Goal: Task Accomplishment & Management: Manage account settings

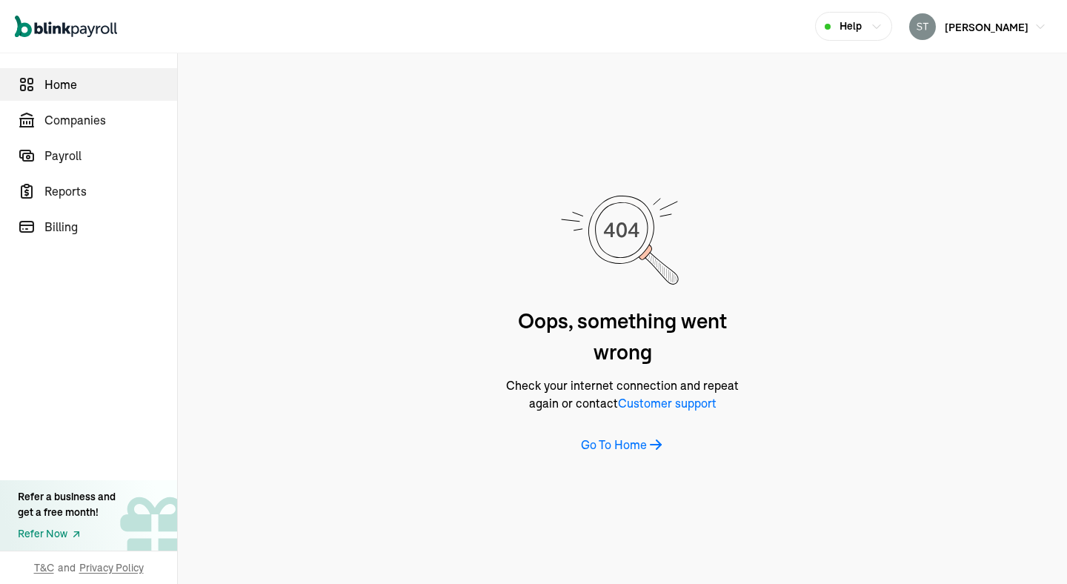
click at [44, 93] on span "Home" at bounding box center [110, 85] width 133 height 18
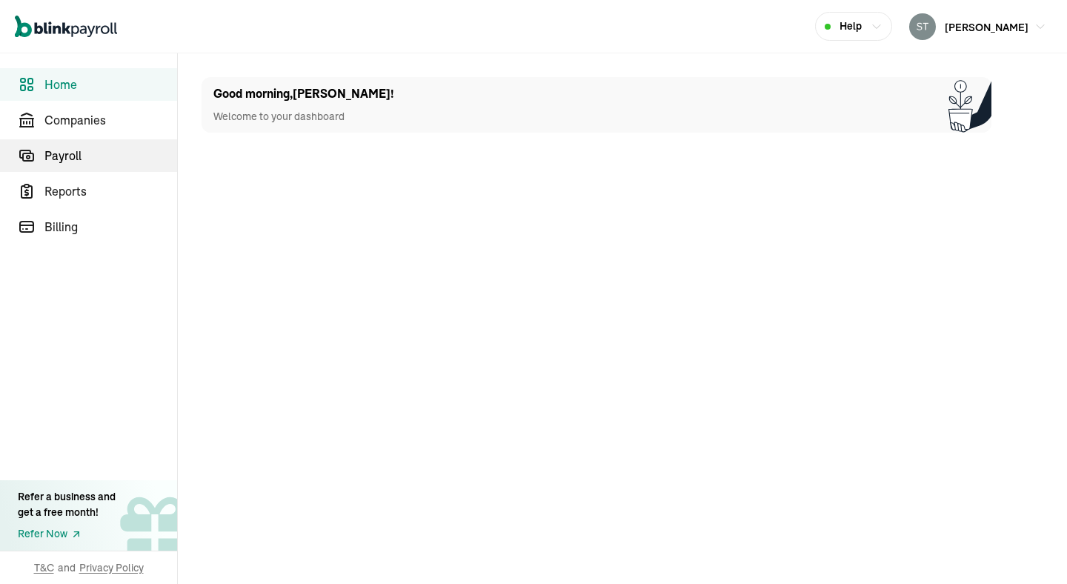
click at [90, 167] on link "Payroll" at bounding box center [88, 155] width 177 height 33
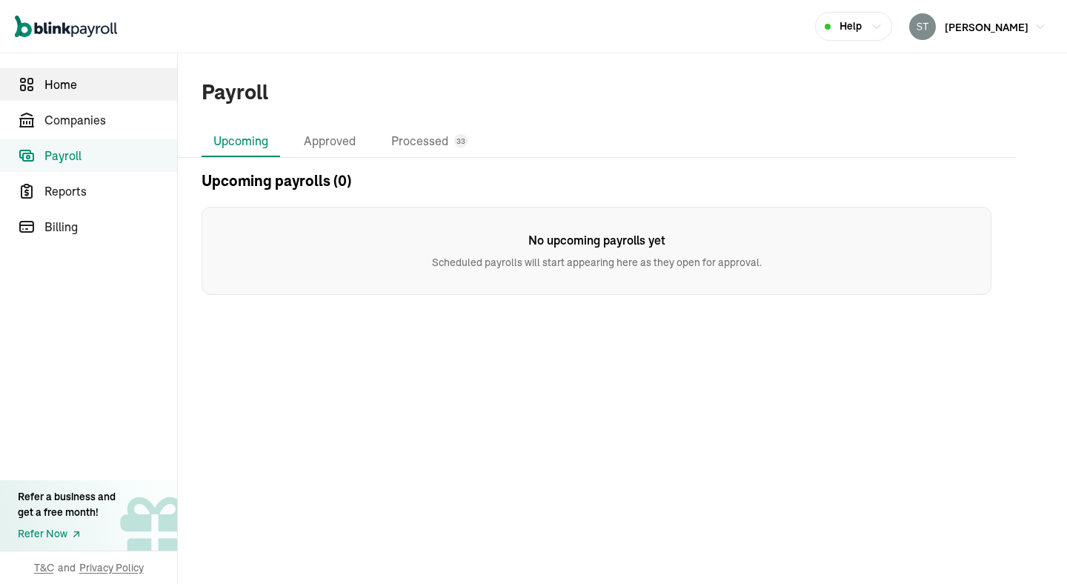
click at [55, 93] on link "Home" at bounding box center [88, 84] width 177 height 33
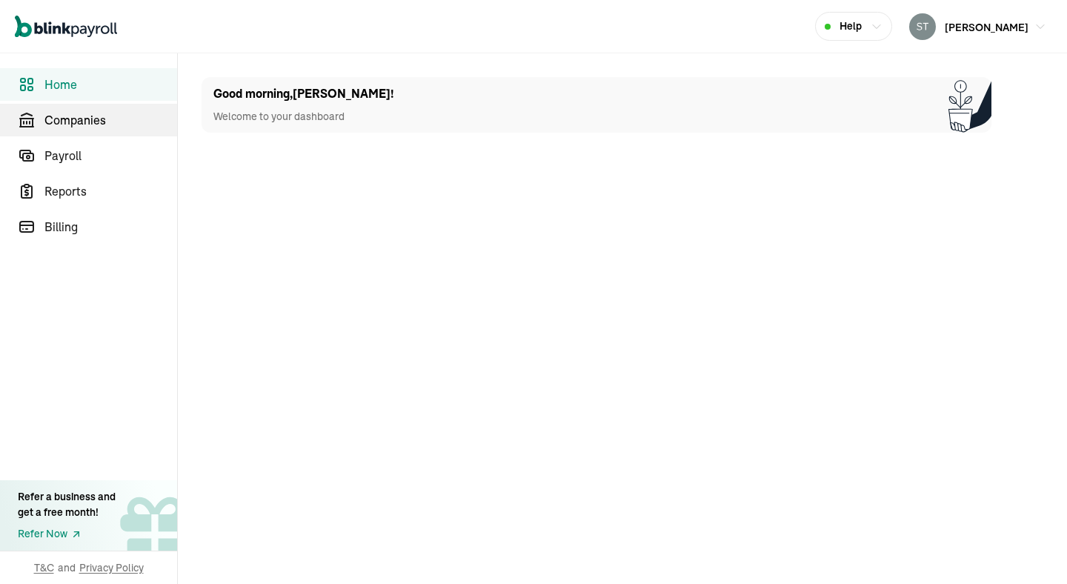
click at [76, 121] on span "Companies" at bounding box center [110, 120] width 133 height 18
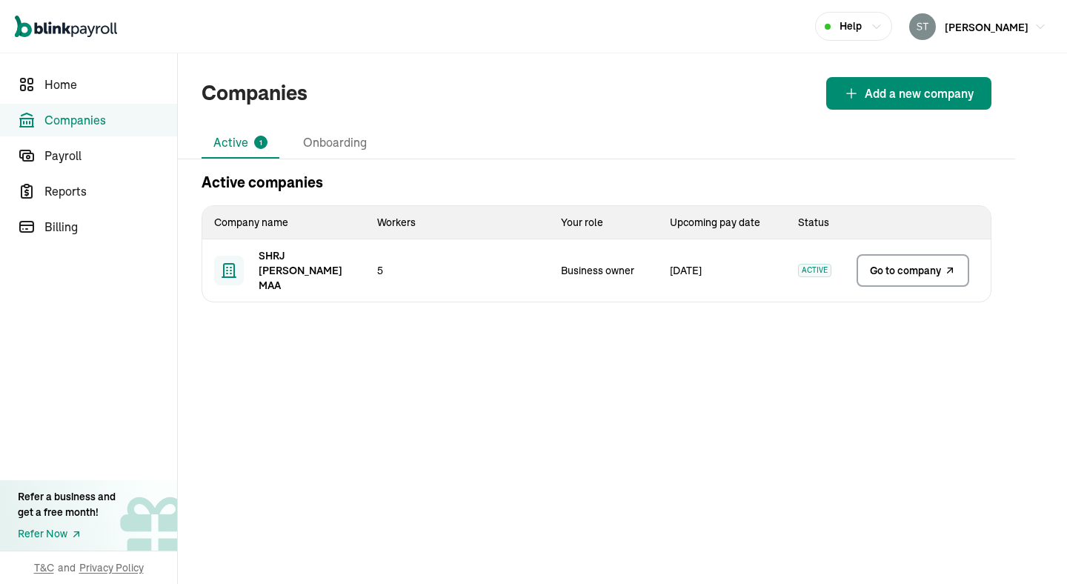
click at [911, 263] on span "Go to company" at bounding box center [905, 270] width 71 height 15
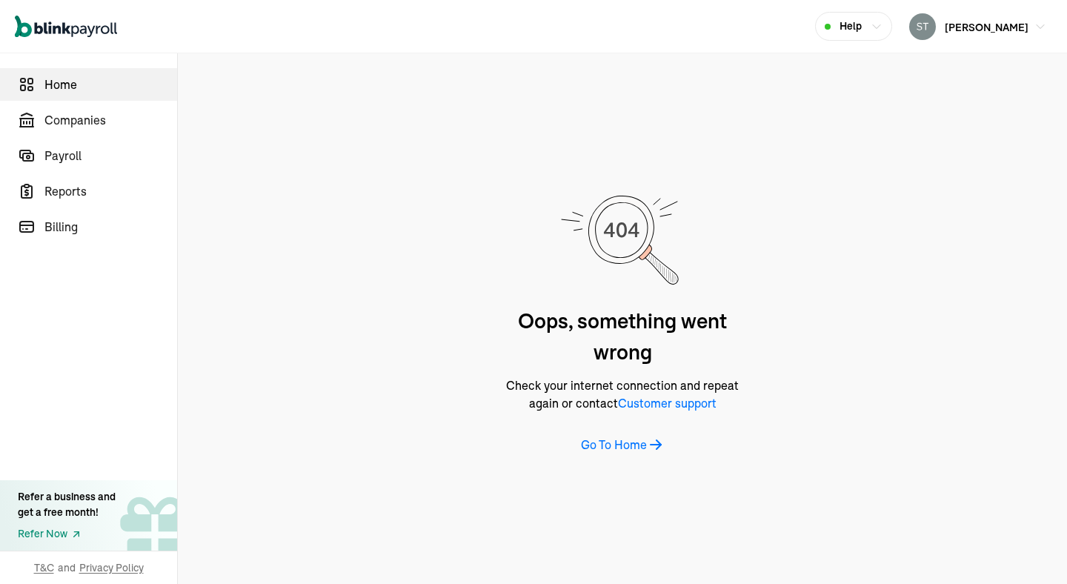
click at [44, 93] on span "Home" at bounding box center [110, 85] width 133 height 18
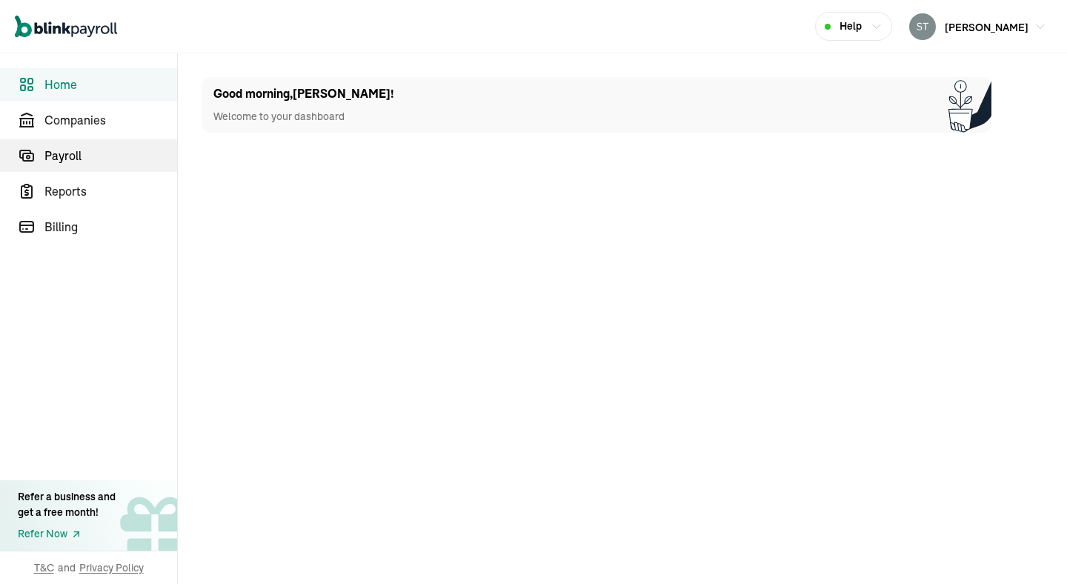
click at [90, 167] on link "Payroll" at bounding box center [88, 155] width 177 height 33
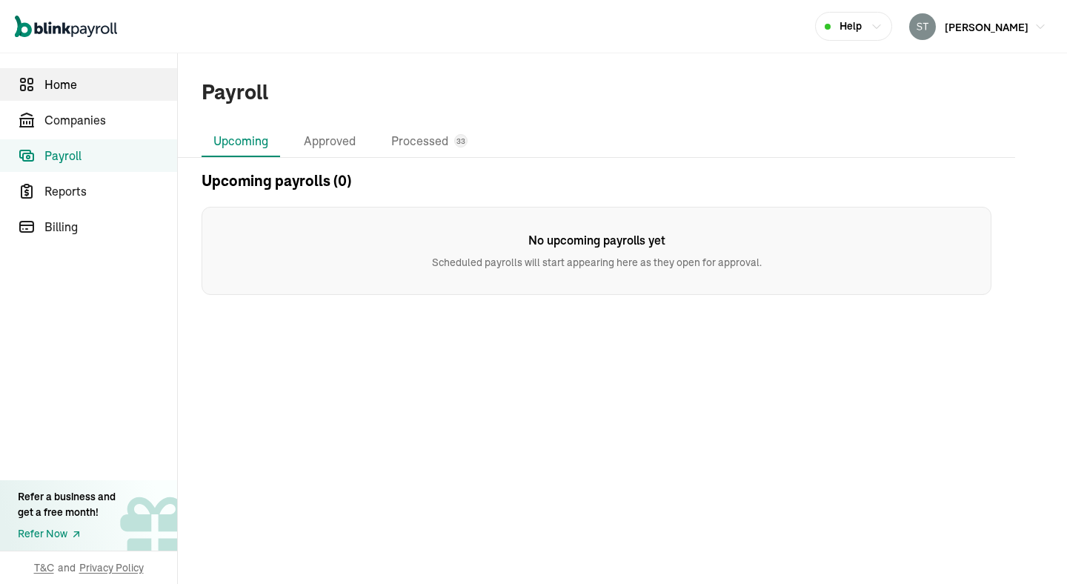
click at [55, 93] on link "Home" at bounding box center [88, 84] width 177 height 33
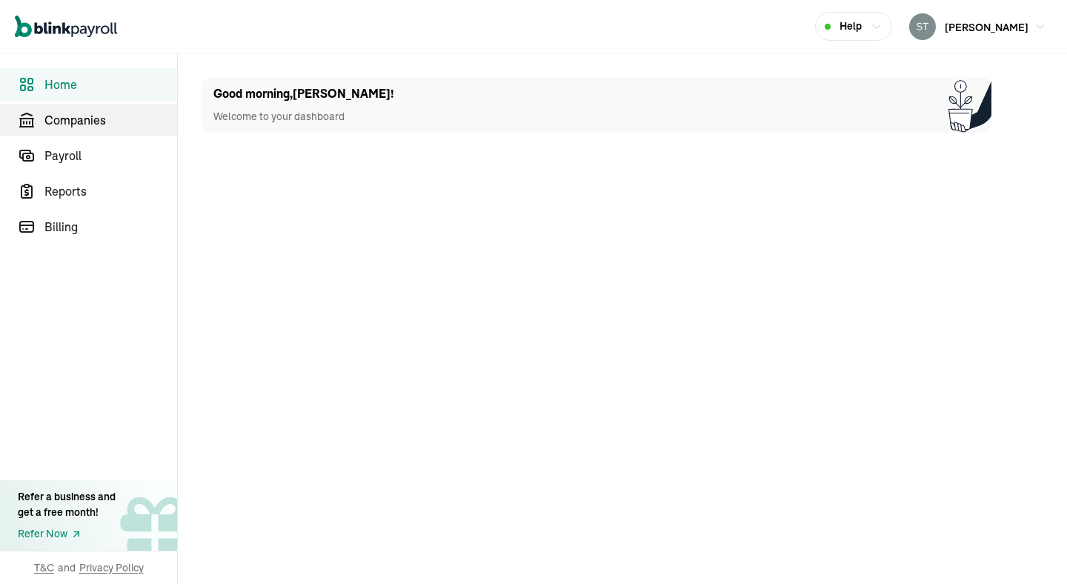
click at [76, 121] on span "Companies" at bounding box center [110, 120] width 133 height 18
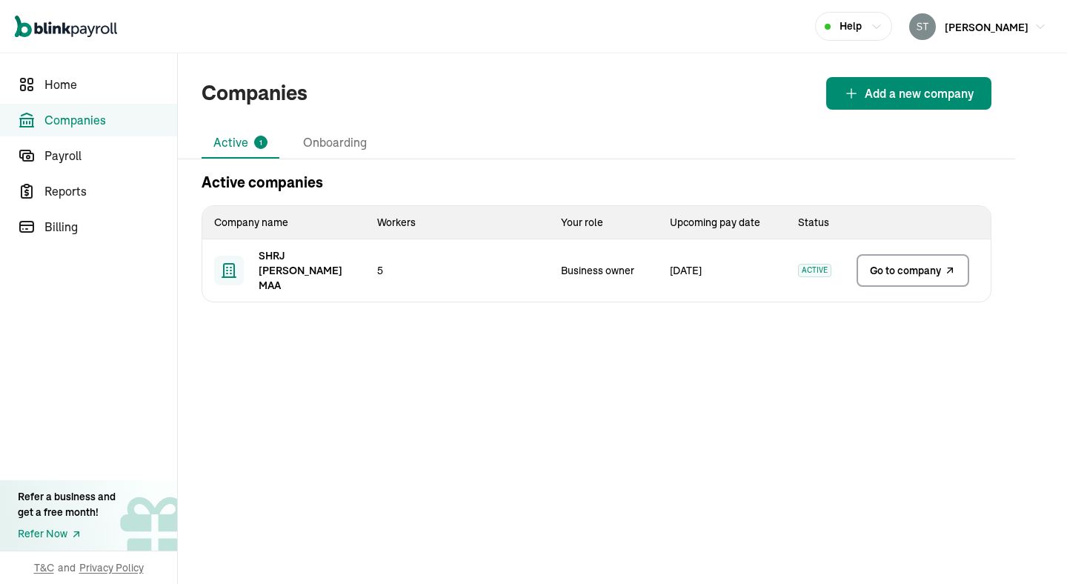
click at [911, 263] on span "Go to company" at bounding box center [905, 270] width 71 height 15
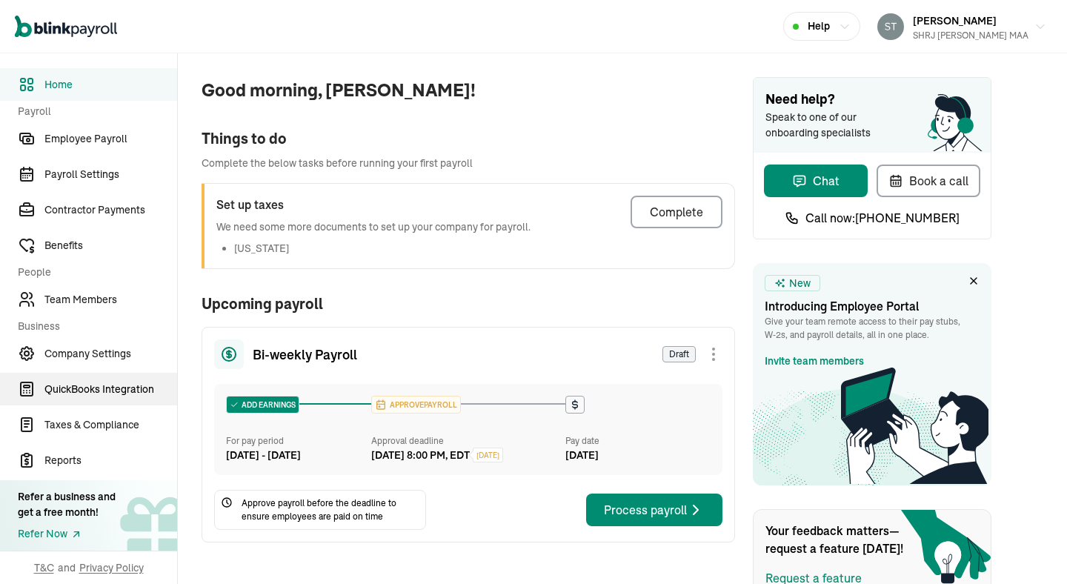
click at [90, 394] on span "QuickBooks Integration" at bounding box center [110, 390] width 133 height 16
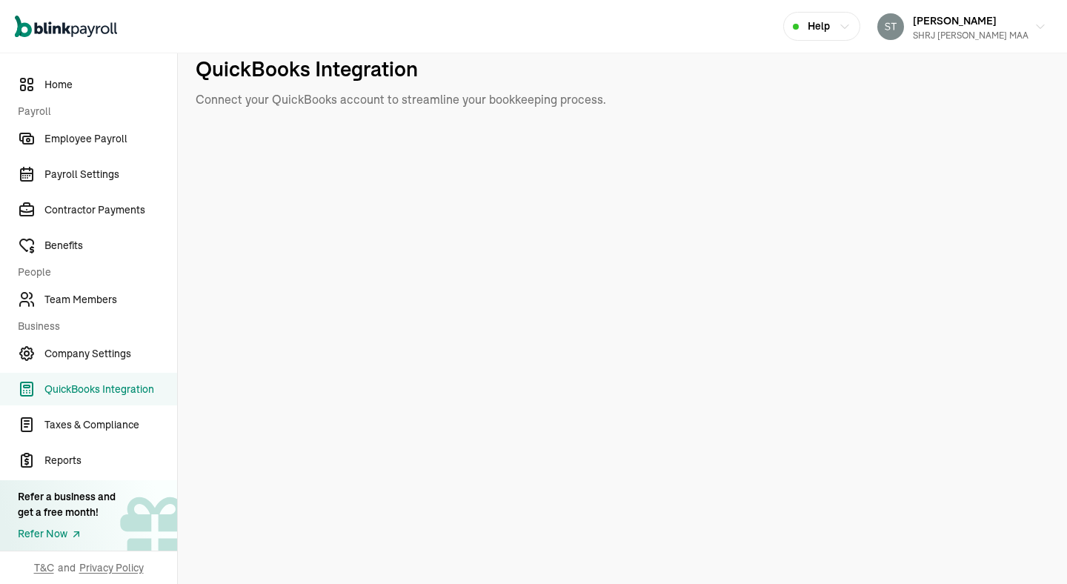
scroll to position [1, 0]
click at [730, 61] on h1 "QuickBooks Integration" at bounding box center [631, 67] width 871 height 31
click at [993, 545] on iframe "Chat Widget" at bounding box center [1030, 548] width 74 height 71
click at [130, 376] on link "QuickBooks Integration" at bounding box center [88, 389] width 177 height 33
click at [126, 347] on span "Company Settings" at bounding box center [110, 354] width 133 height 16
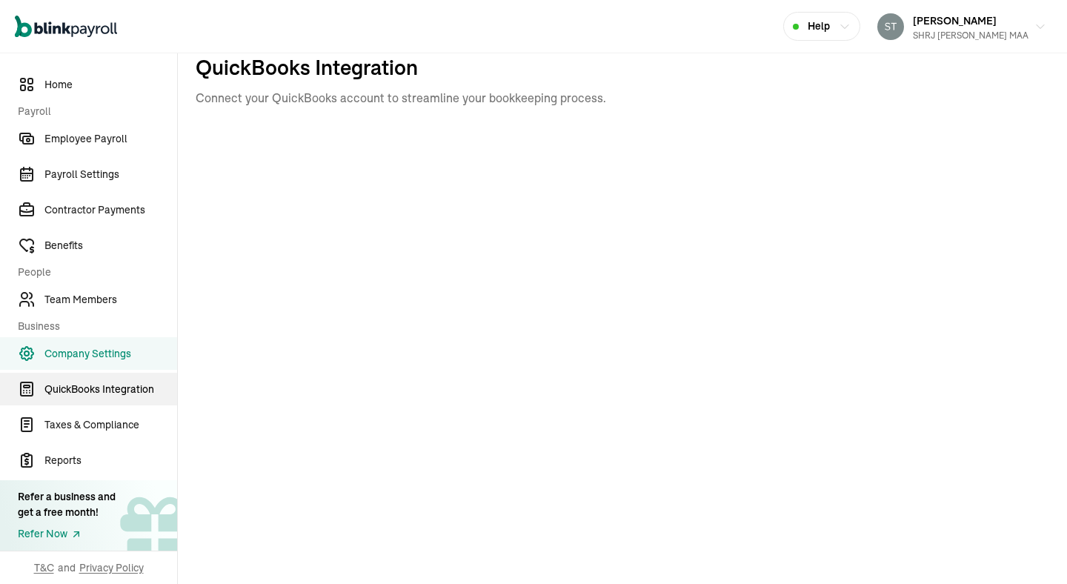
click at [127, 384] on span "QuickBooks Integration" at bounding box center [110, 390] width 133 height 16
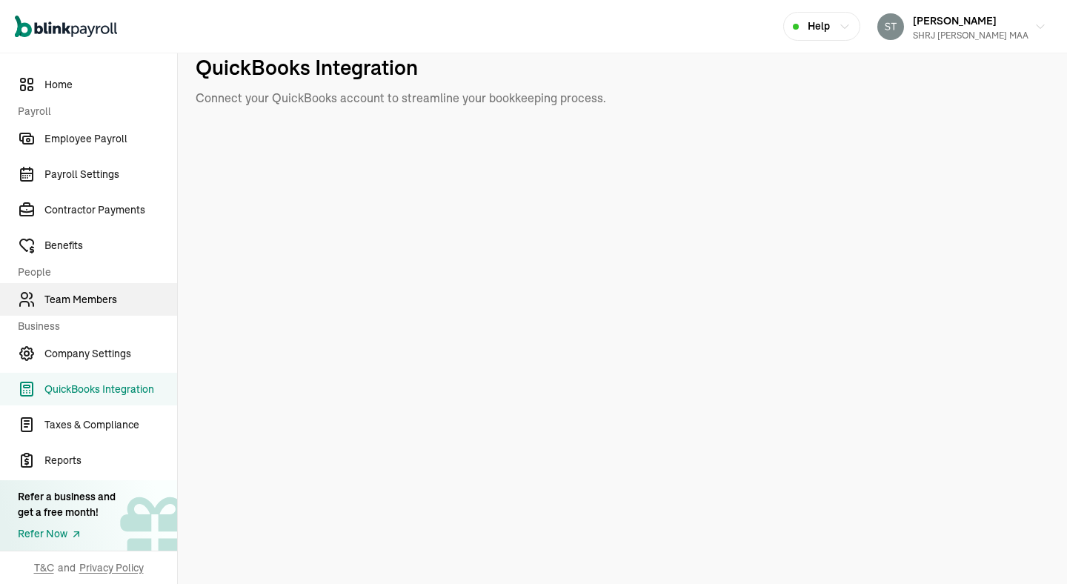
click at [96, 294] on span "Team Members" at bounding box center [110, 300] width 133 height 16
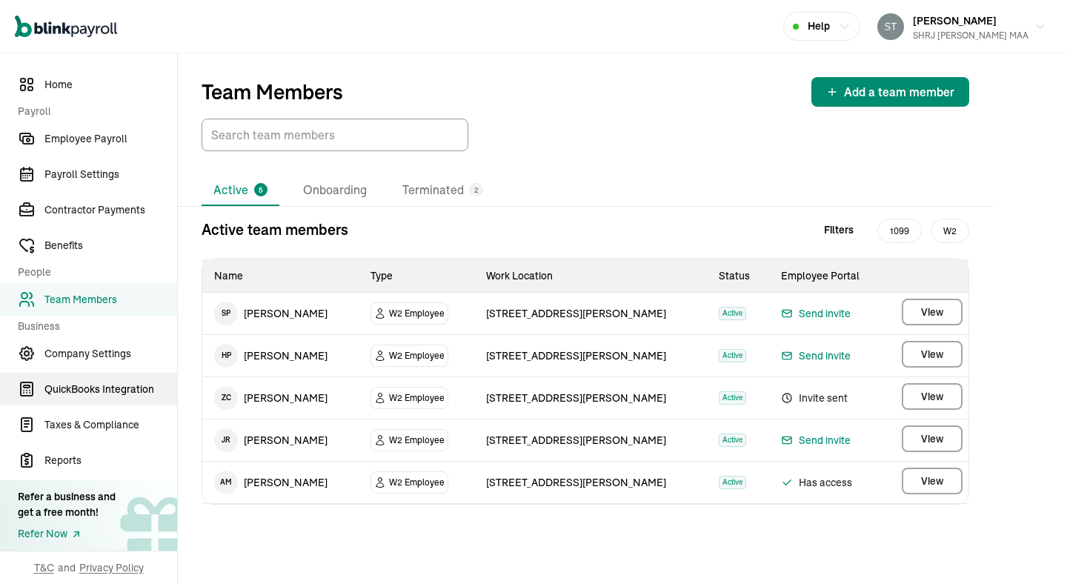
click at [102, 383] on span "QuickBooks Integration" at bounding box center [110, 390] width 133 height 16
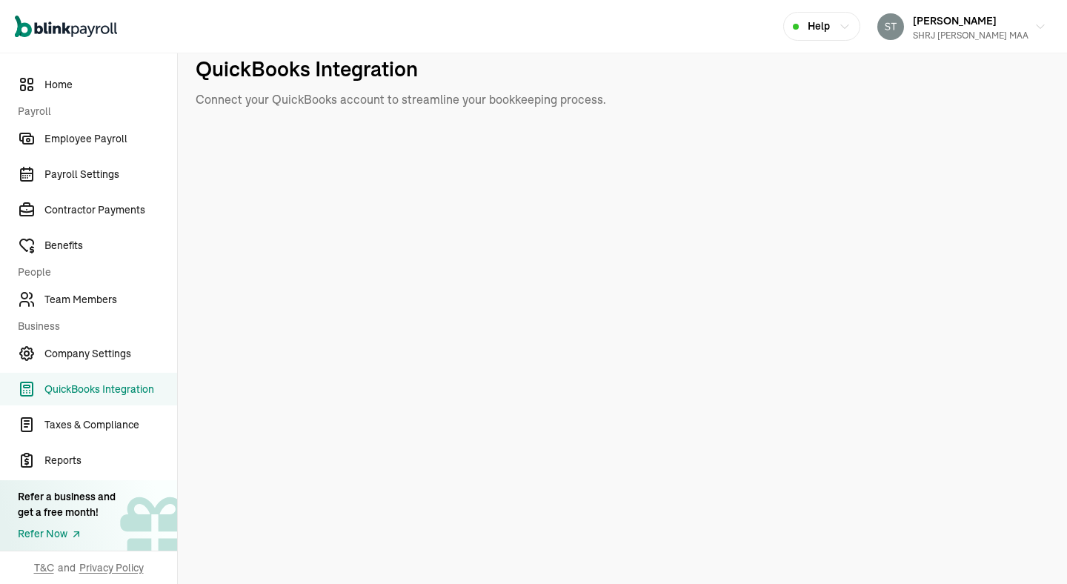
scroll to position [1, 0]
click at [730, 61] on h1 "QuickBooks Integration" at bounding box center [631, 67] width 871 height 31
click at [993, 545] on iframe "Chat Widget" at bounding box center [1030, 548] width 74 height 71
click at [130, 376] on link "QuickBooks Integration" at bounding box center [88, 389] width 177 height 33
click at [126, 347] on span "Company Settings" at bounding box center [110, 354] width 133 height 16
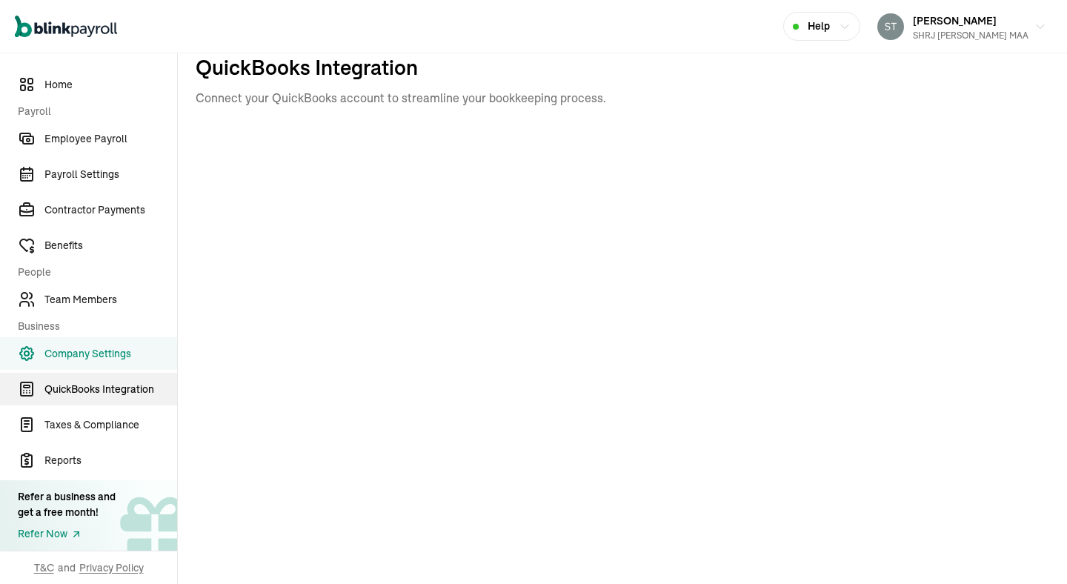
click at [127, 384] on span "QuickBooks Integration" at bounding box center [110, 390] width 133 height 16
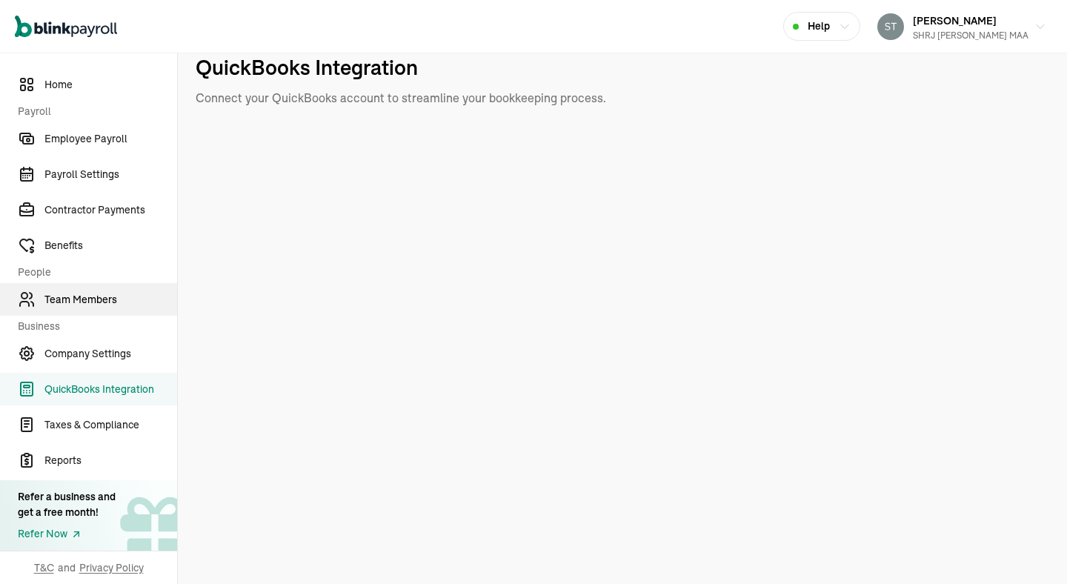
click at [96, 294] on span "Team Members" at bounding box center [110, 300] width 133 height 16
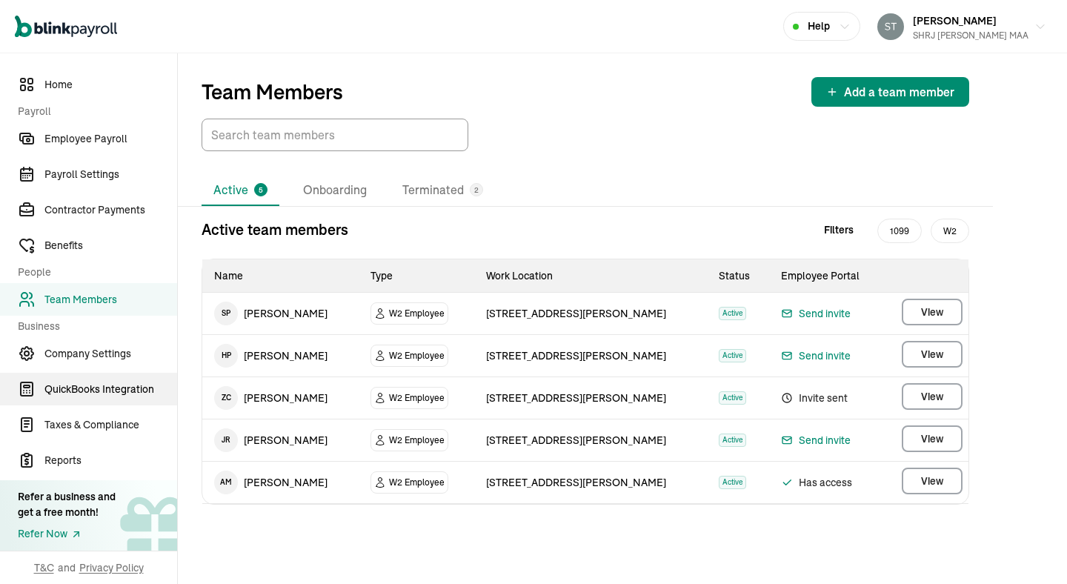
click at [102, 383] on span "QuickBooks Integration" at bounding box center [110, 390] width 133 height 16
